Goal: Task Accomplishment & Management: Manage account settings

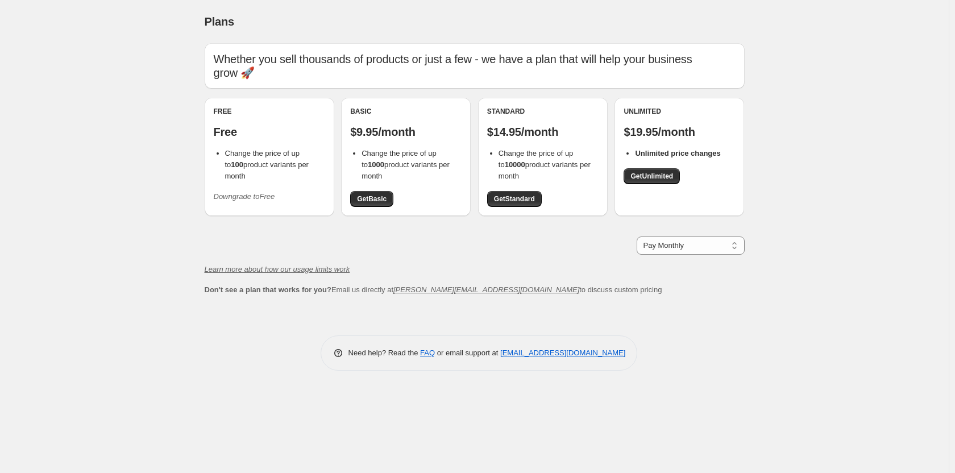
click at [285, 158] on li "Change the price of up to 100 product variants per month" at bounding box center [275, 165] width 100 height 34
click at [247, 193] on button "Downgrade to Free" at bounding box center [244, 197] width 75 height 18
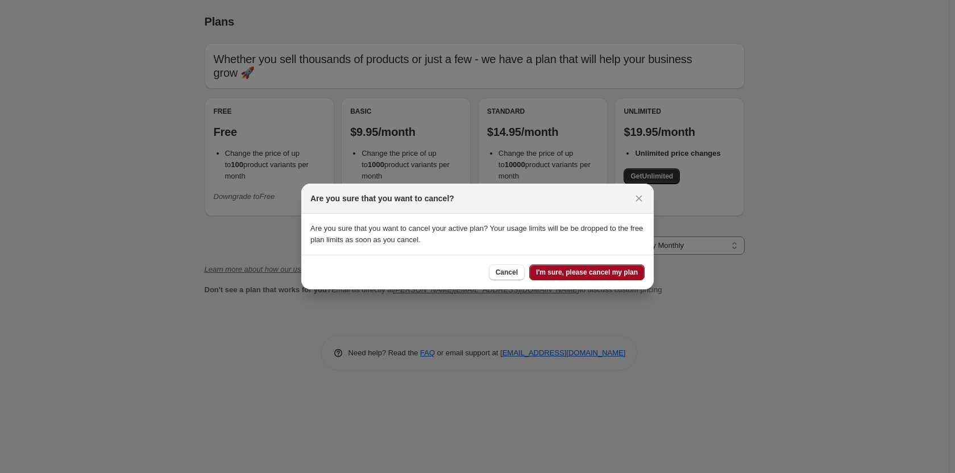
click at [581, 274] on span "I'm sure, please cancel my plan" at bounding box center [587, 272] width 102 height 9
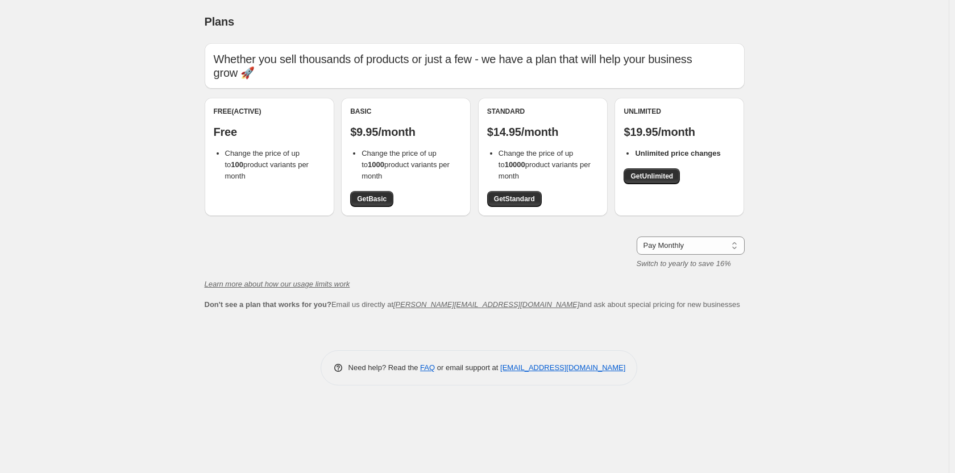
click at [282, 143] on div "Free (Active) Free Change the price of up to 100 product variants per month" at bounding box center [269, 144] width 111 height 75
